Goal: Task Accomplishment & Management: Use online tool/utility

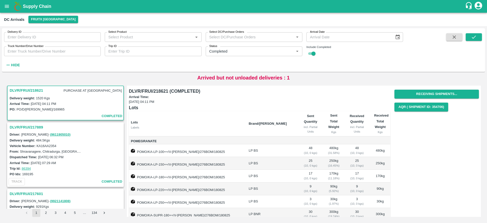
click at [36, 9] on h1 "Supply Chain" at bounding box center [244, 6] width 442 height 7
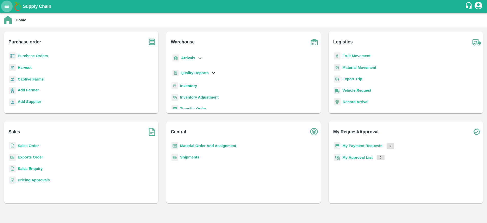
click at [7, 4] on icon "open drawer" at bounding box center [7, 7] width 6 height 6
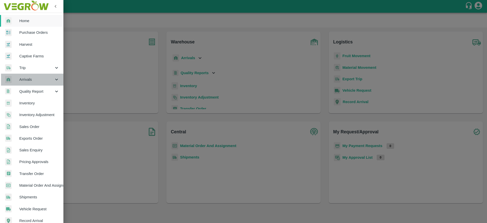
click at [35, 82] on span "Arrivals" at bounding box center [36, 80] width 35 height 6
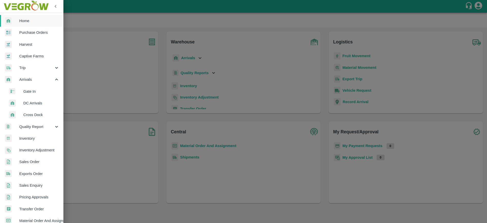
click at [34, 101] on span "DC Arrivals" at bounding box center [41, 103] width 36 height 6
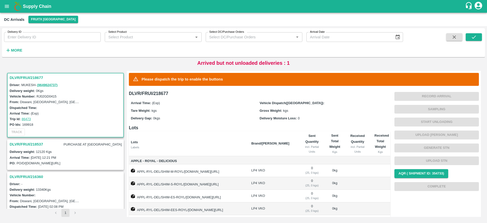
scroll to position [47, 0]
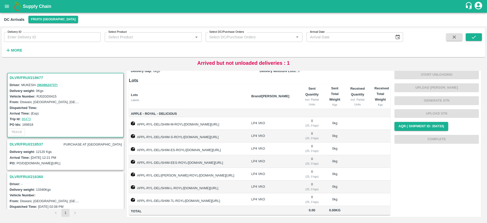
click at [29, 142] on h3 "DLVR/FRUI/218537" at bounding box center [27, 144] width 34 height 7
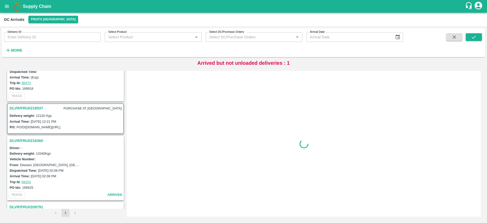
scroll to position [36, 0]
click at [27, 109] on h3 "DLVR/FRUI/218537" at bounding box center [27, 108] width 34 height 7
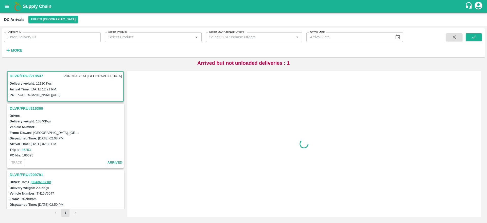
click at [27, 109] on h3 "DLVR/FRUI/216360" at bounding box center [66, 108] width 113 height 7
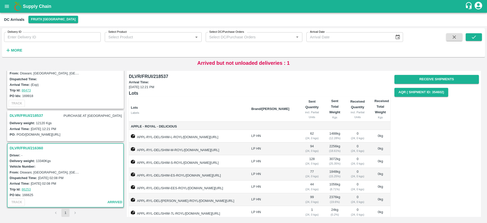
scroll to position [28, 0]
click at [29, 116] on h3 "DLVR/FRUI/218537" at bounding box center [27, 116] width 34 height 7
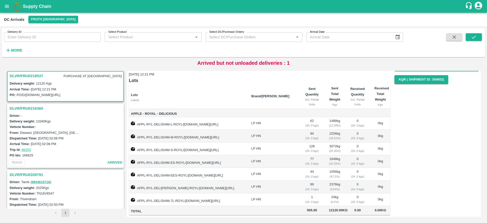
scroll to position [19, 0]
click at [31, 107] on h3 "DLVR/FRUI/216360" at bounding box center [66, 108] width 113 height 7
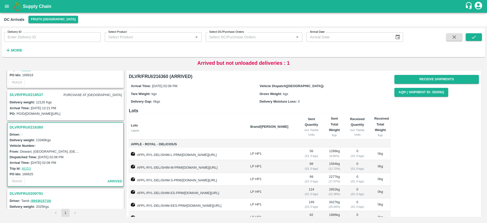
scroll to position [48, 0]
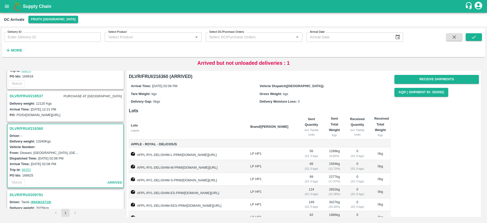
click at [27, 95] on h3 "DLVR/FRUI/218537" at bounding box center [27, 96] width 34 height 7
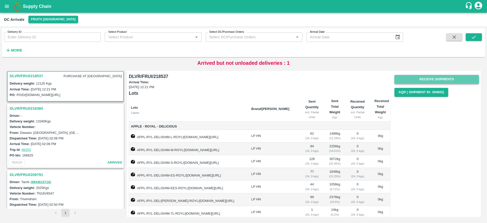
click at [433, 79] on button "Receive Shipments" at bounding box center [437, 79] width 85 height 9
click at [433, 80] on button "Receive Shipments" at bounding box center [437, 79] width 85 height 9
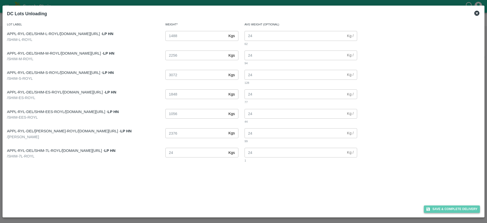
click at [437, 210] on button "Save & Complete Delivery" at bounding box center [452, 208] width 56 height 7
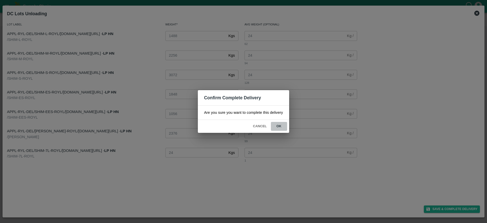
click at [280, 128] on button "ok" at bounding box center [279, 126] width 16 height 9
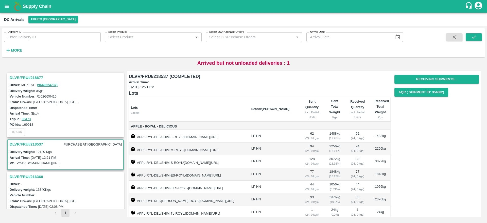
scroll to position [19, 0]
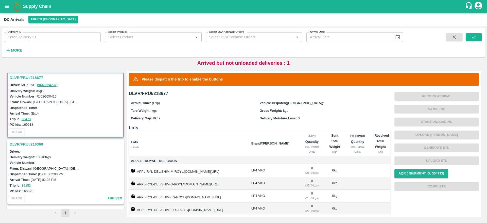
click at [19, 79] on h3 "DLVR/FRUI/218677" at bounding box center [66, 77] width 113 height 7
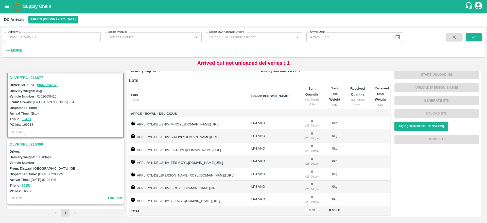
click at [25, 77] on h3 "DLVR/FRUI/218677" at bounding box center [66, 77] width 113 height 7
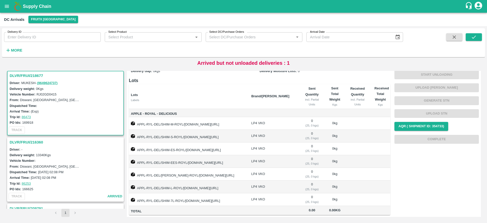
scroll to position [45, 0]
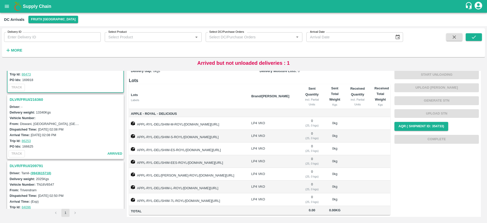
click at [20, 101] on h3 "DLVR/FRUI/216360" at bounding box center [66, 99] width 113 height 7
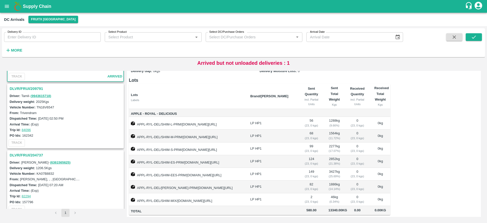
scroll to position [130, 0]
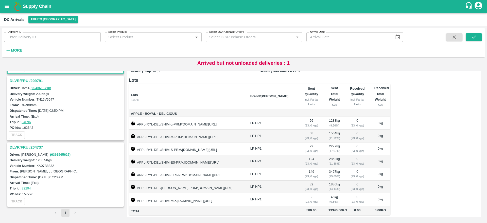
click at [31, 80] on h3 "DLVR/FRUI/209791" at bounding box center [66, 80] width 113 height 7
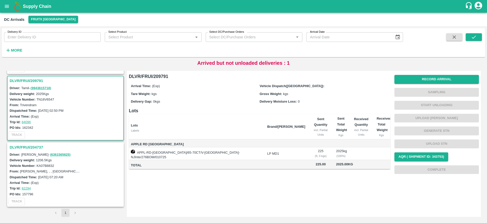
click at [29, 148] on h3 "DLVR/FRUI/204737" at bounding box center [66, 147] width 113 height 7
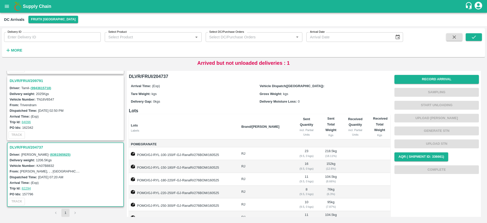
scroll to position [36, 0]
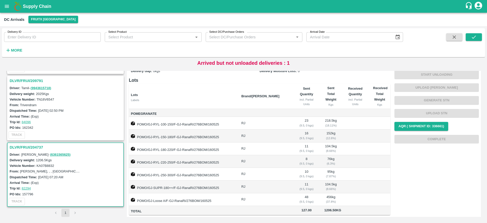
click at [274, 90] on th "Brand/[PERSON_NAME]" at bounding box center [265, 96] width 56 height 25
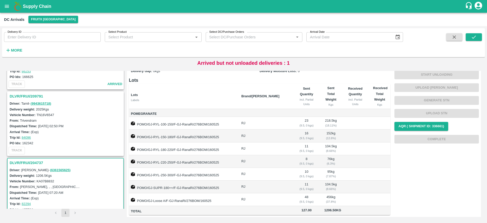
scroll to position [130, 0]
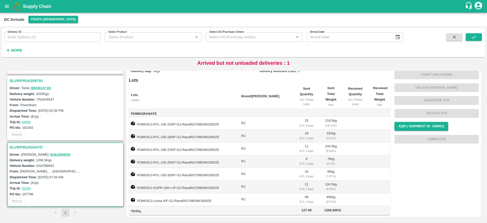
click at [30, 81] on h3 "DLVR/FRUI/209791" at bounding box center [66, 80] width 113 height 7
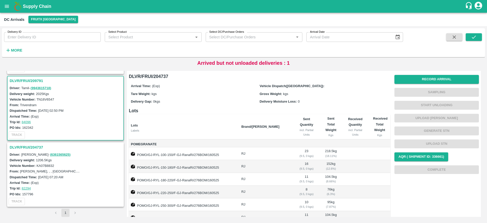
click at [195, 101] on div "Delivery Gap: 0 kgs" at bounding box center [195, 101] width 129 height 6
